Goal: Information Seeking & Learning: Learn about a topic

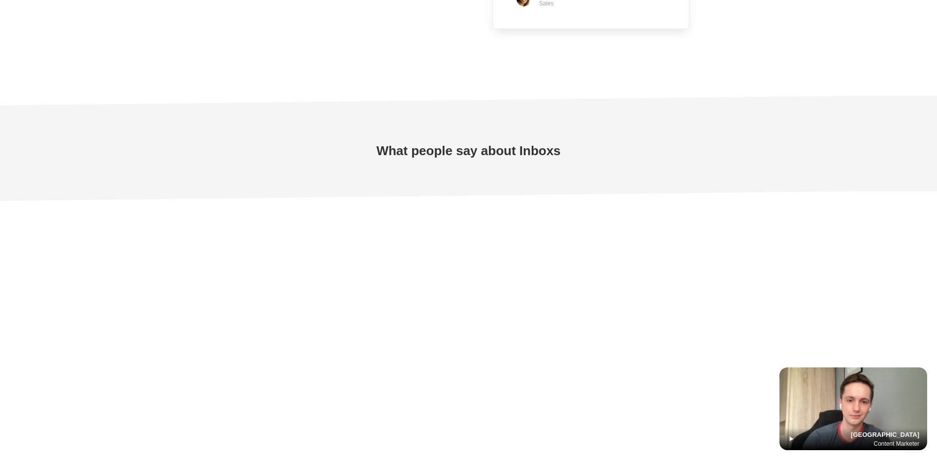
scroll to position [2903, 0]
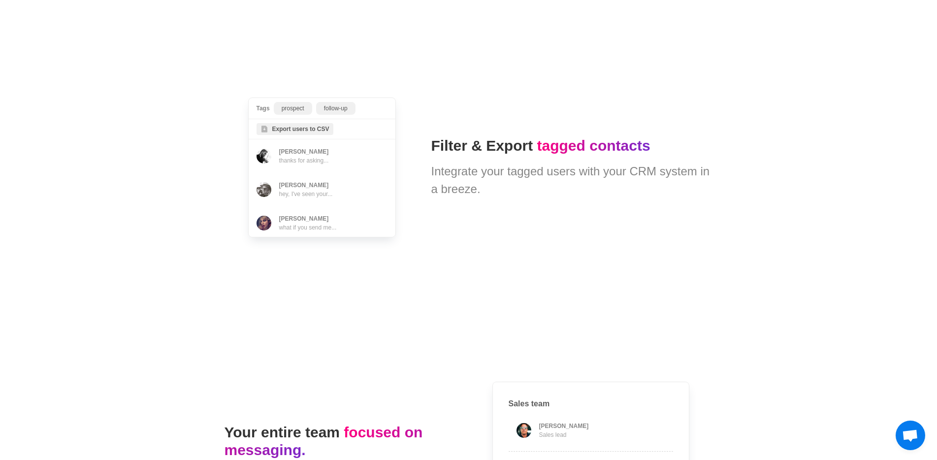
type textarea "*"
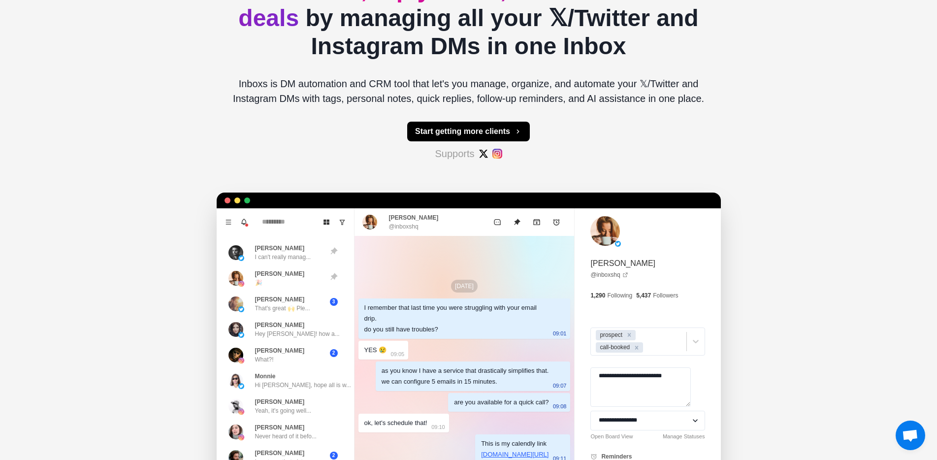
scroll to position [0, 0]
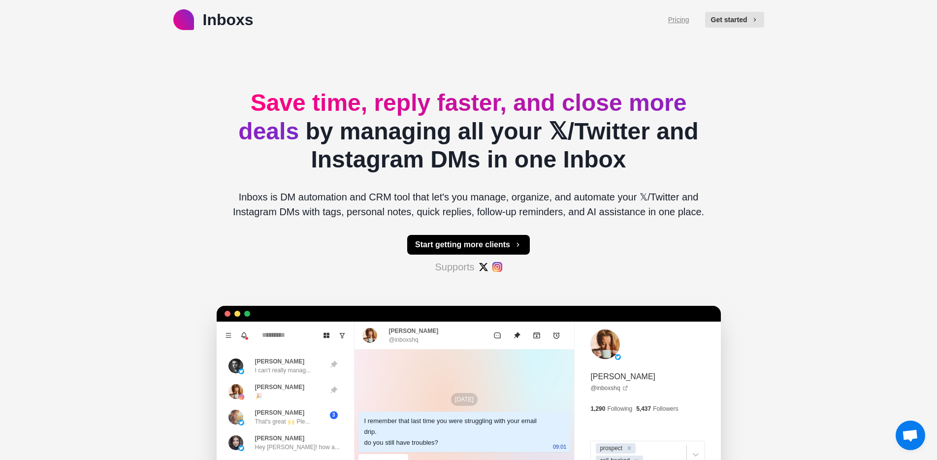
click at [671, 22] on link "Pricing" at bounding box center [679, 20] width 21 height 10
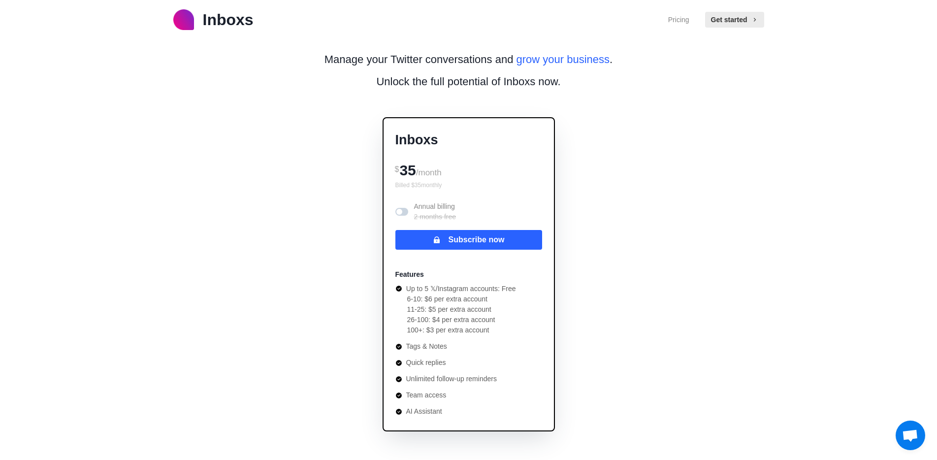
click at [408, 215] on span at bounding box center [402, 212] width 13 height 8
click at [406, 215] on span at bounding box center [405, 212] width 6 height 6
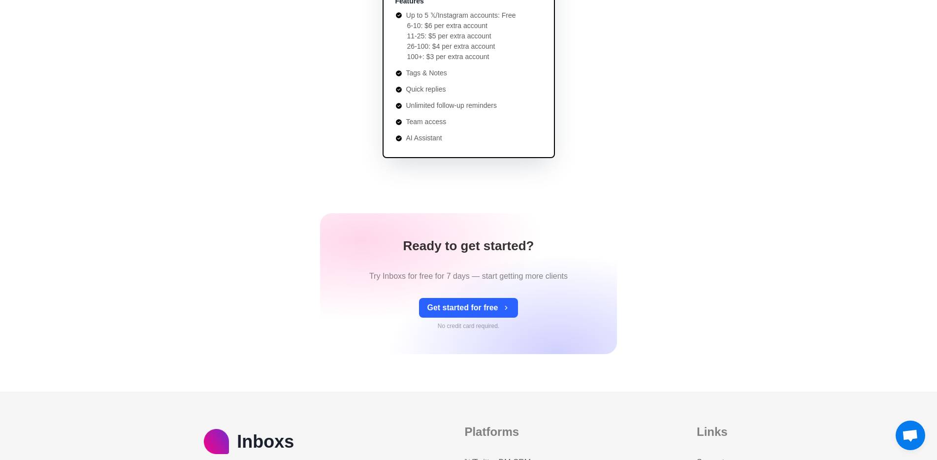
scroll to position [414, 0]
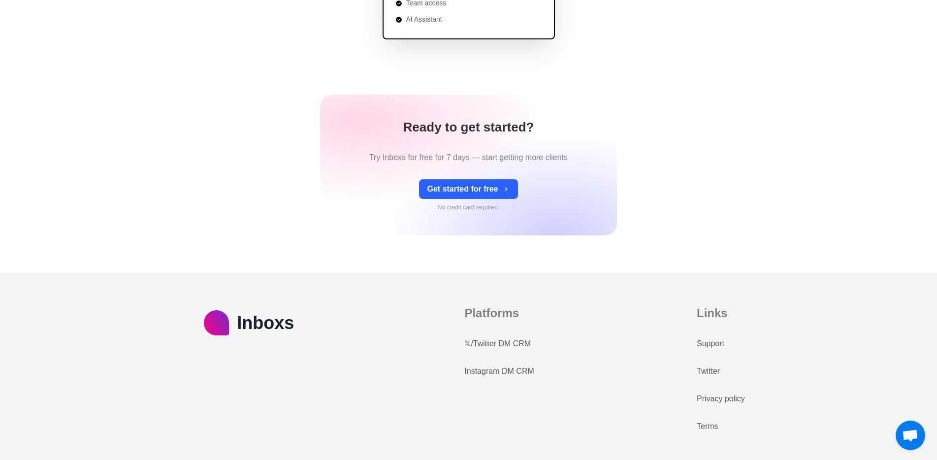
click at [517, 341] on link "𝕏/Twitter DM CRM" at bounding box center [498, 344] width 67 height 12
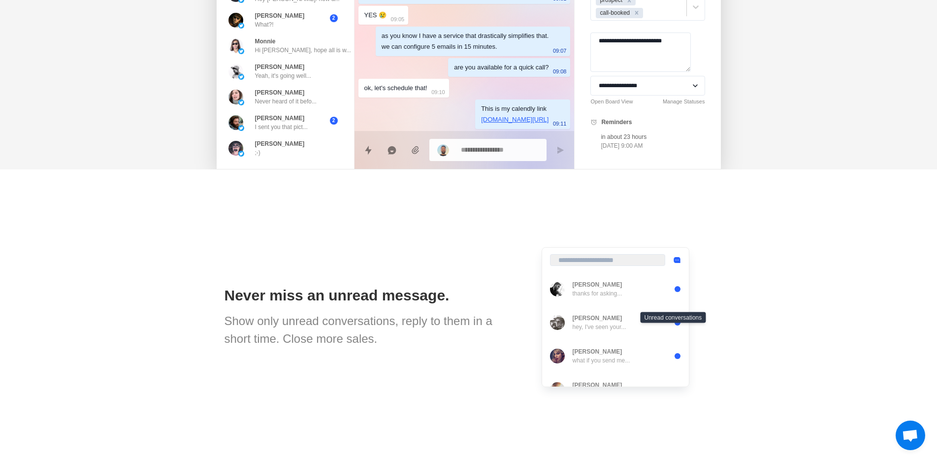
scroll to position [542, 0]
